Goal: Transaction & Acquisition: Purchase product/service

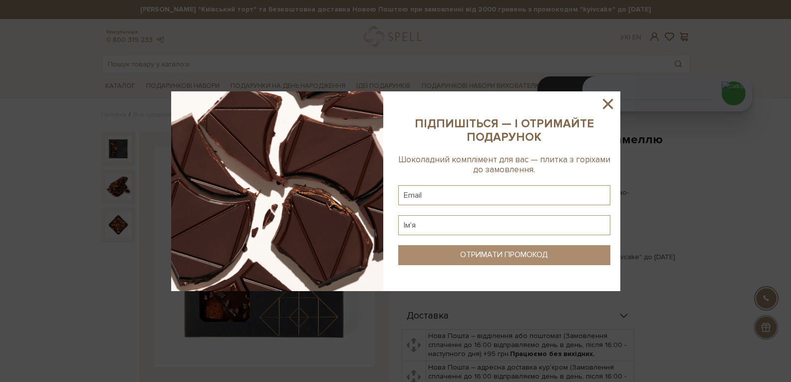
click at [609, 103] on icon at bounding box center [607, 103] width 17 height 17
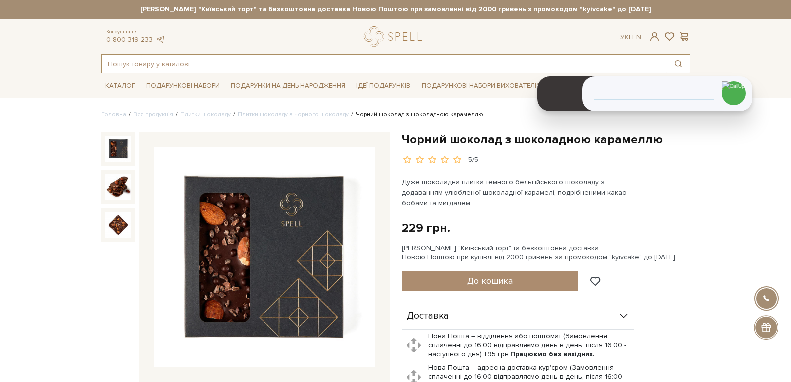
click at [123, 69] on input "text" at bounding box center [384, 64] width 565 height 18
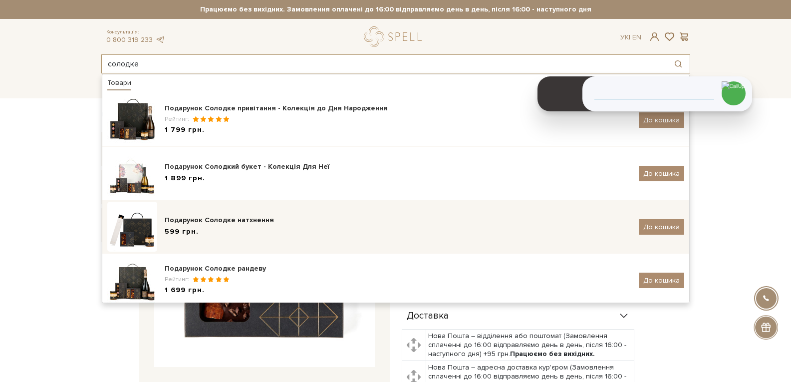
type input "солодке"
click at [189, 215] on div "Подарунок Солодке натхнення" at bounding box center [398, 220] width 466 height 10
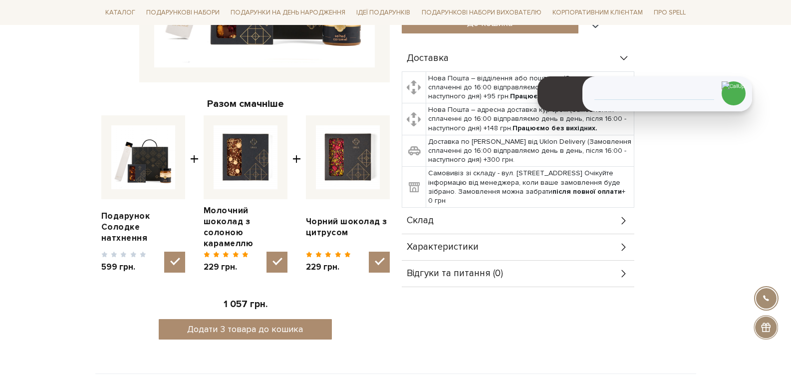
click at [433, 219] on div "Склад" at bounding box center [518, 221] width 232 height 26
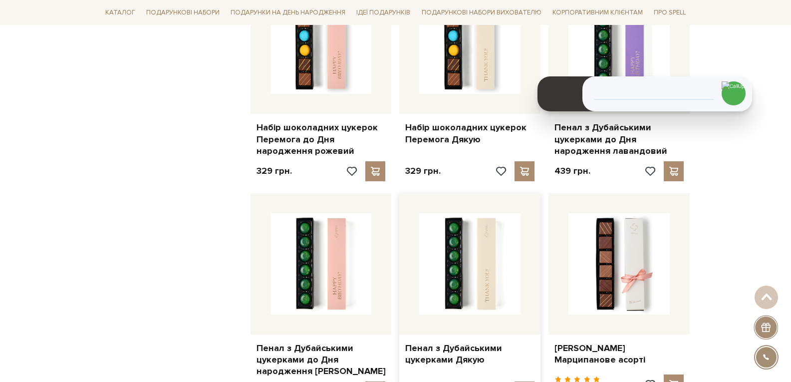
scroll to position [2843, 0]
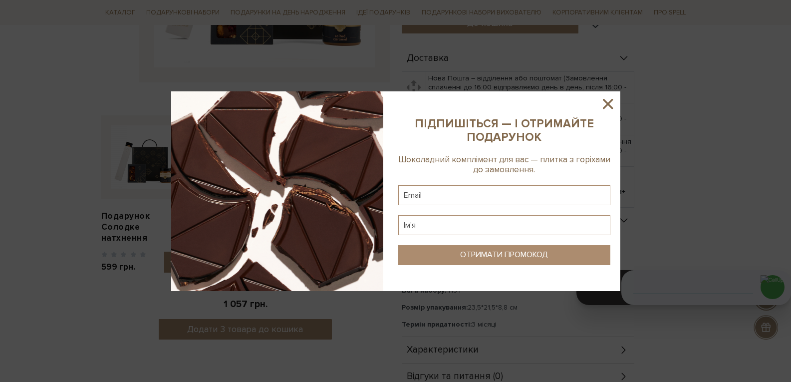
click at [612, 107] on icon at bounding box center [608, 104] width 10 height 10
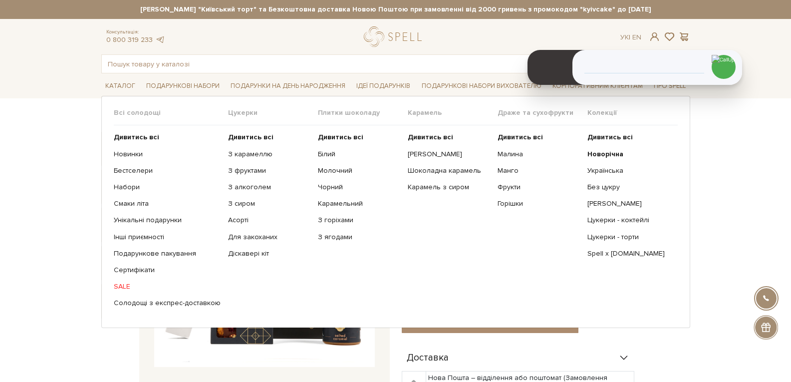
click at [158, 248] on ul "Дивитись всі Новинки Бестселери Набори Смаки літа Інші приємності" at bounding box center [171, 220] width 114 height 190
click at [158, 255] on link "Подарункове пакування" at bounding box center [167, 253] width 107 height 9
